Goal: Check status: Check status

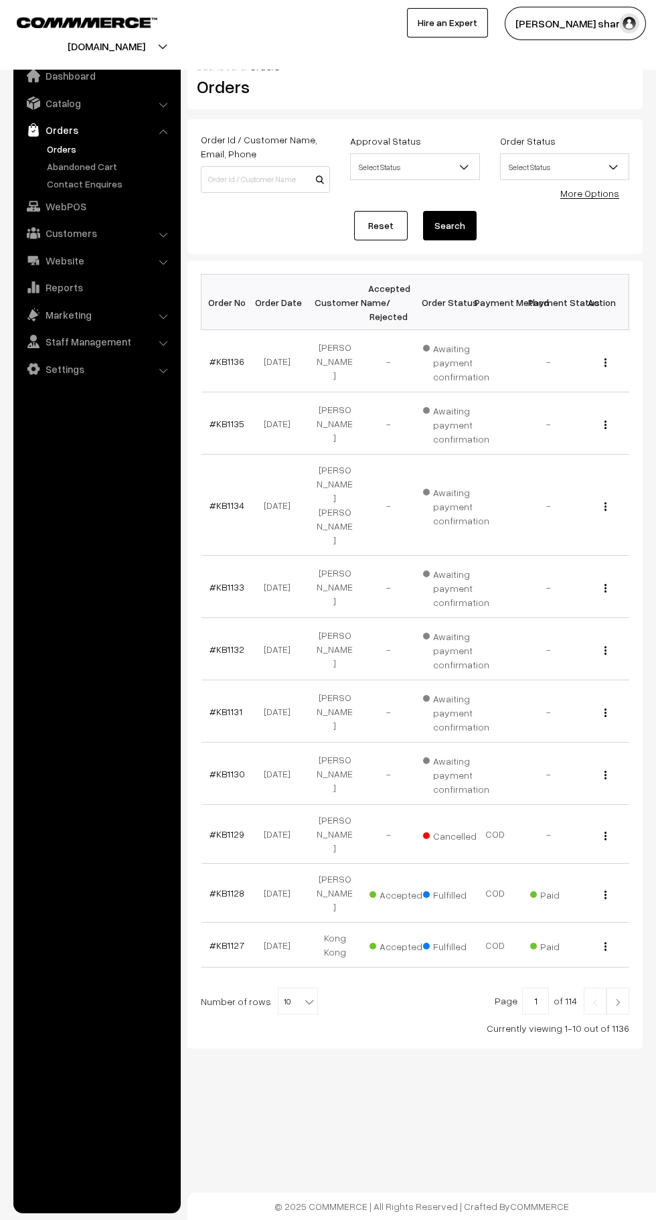
click at [303, 995] on b at bounding box center [309, 1001] width 13 height 13
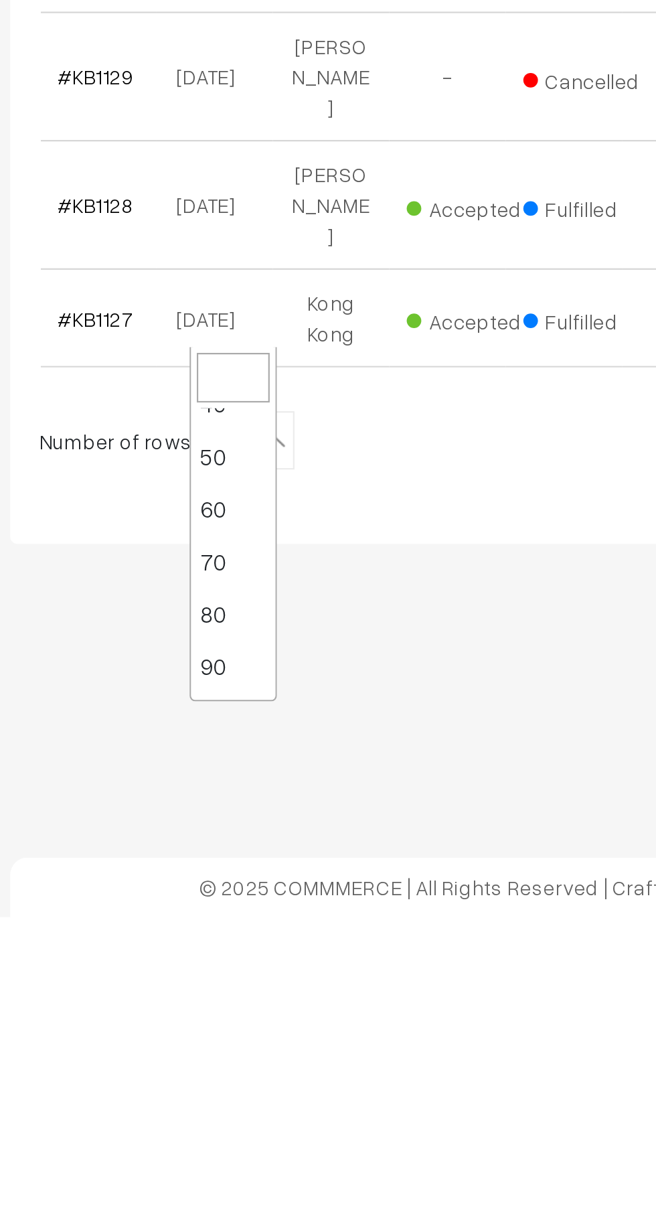
scroll to position [107, 0]
select select "100"
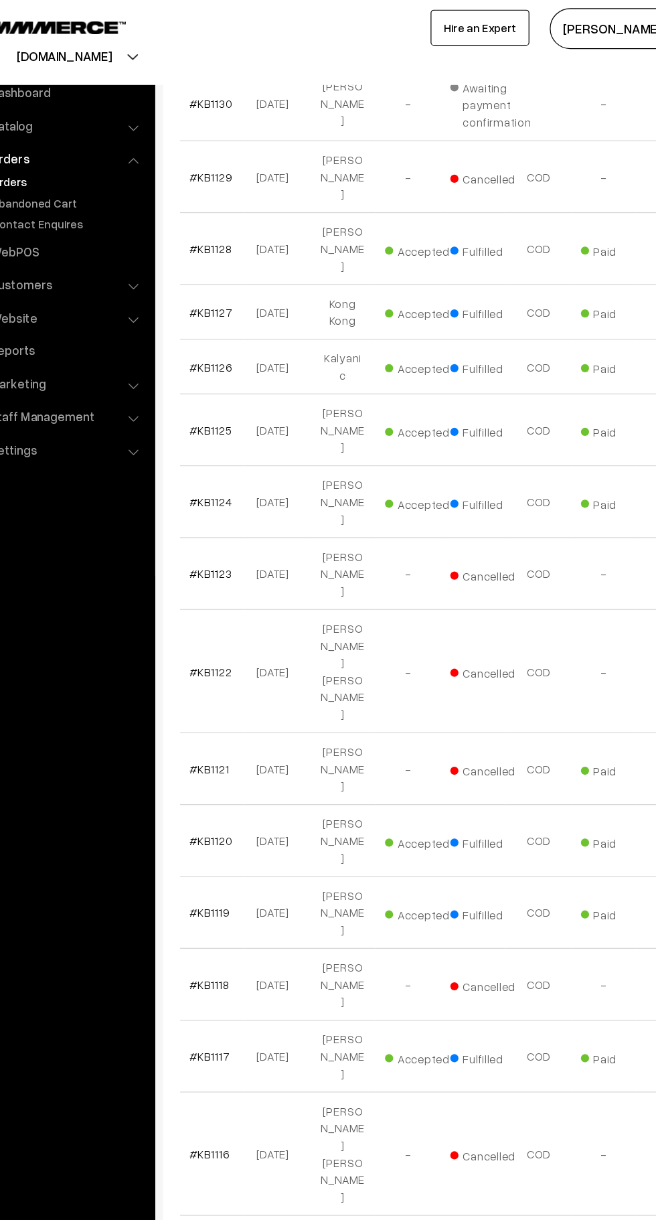
scroll to position [686, 0]
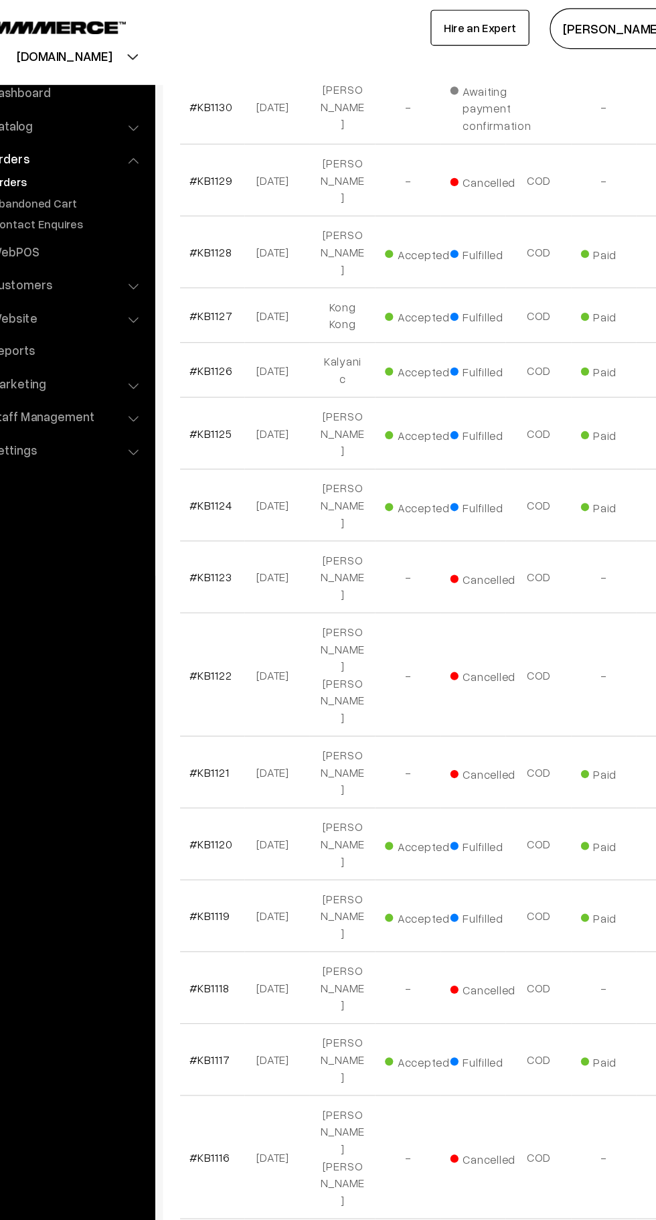
click at [240, 350] on link "#KB1125" at bounding box center [227, 355] width 35 height 11
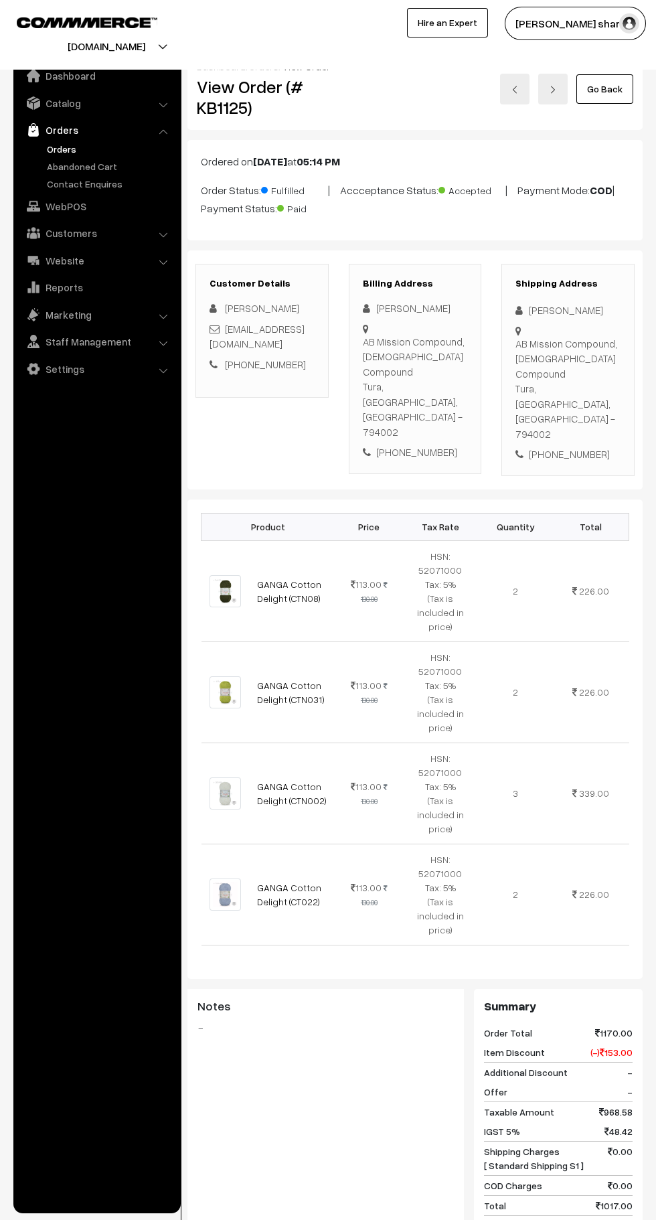
click at [614, 92] on link "Go Back" at bounding box center [605, 88] width 57 height 29
